Goal: Check status: Check status

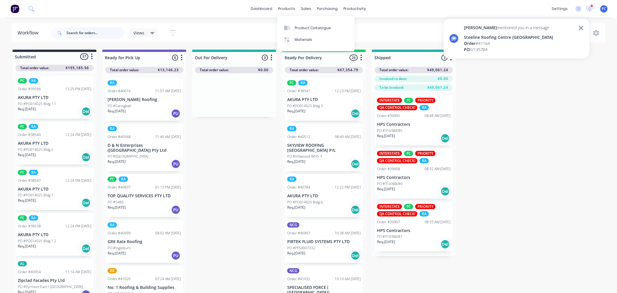
click at [101, 30] on input "text" at bounding box center [95, 33] width 58 height 12
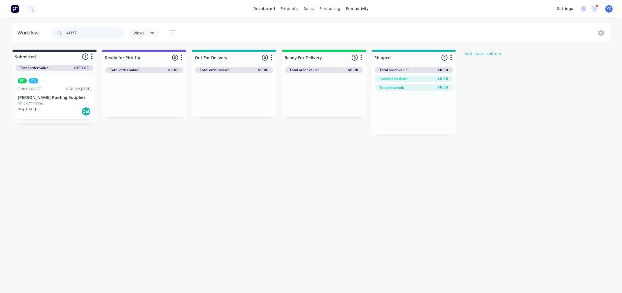
type input "41157"
click at [59, 100] on div "PC RA Order #41157 10:49 AM [DATE] [PERSON_NAME] Roofing Supplies PO #MC090094 …" at bounding box center [54, 97] width 78 height 43
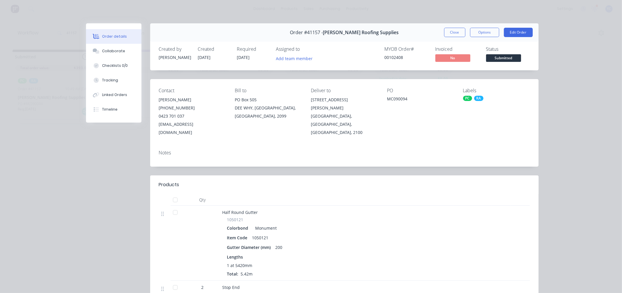
click at [268, 145] on div "Notes" at bounding box center [344, 155] width 388 height 21
click at [502, 56] on span "Submitted" at bounding box center [503, 57] width 35 height 7
click at [398, 86] on div "Contact [PERSON_NAME] [PHONE_NUMBER] [EMAIL_ADDRESS][DOMAIN_NAME] Bill to [STRE…" at bounding box center [344, 112] width 388 height 66
click at [453, 35] on button "Close" at bounding box center [454, 32] width 21 height 9
